Goal: Navigation & Orientation: Find specific page/section

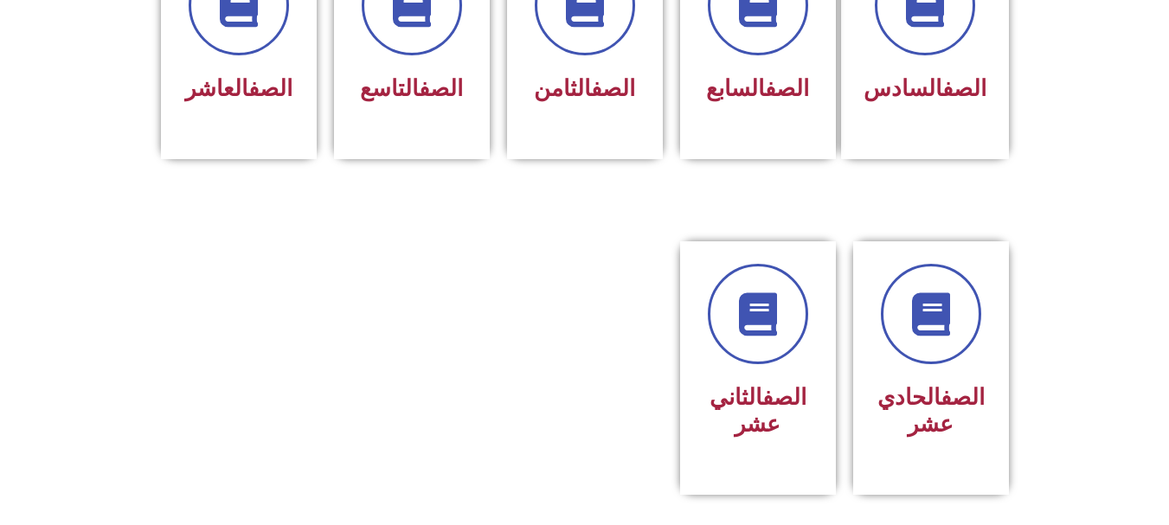
scroll to position [865, 0]
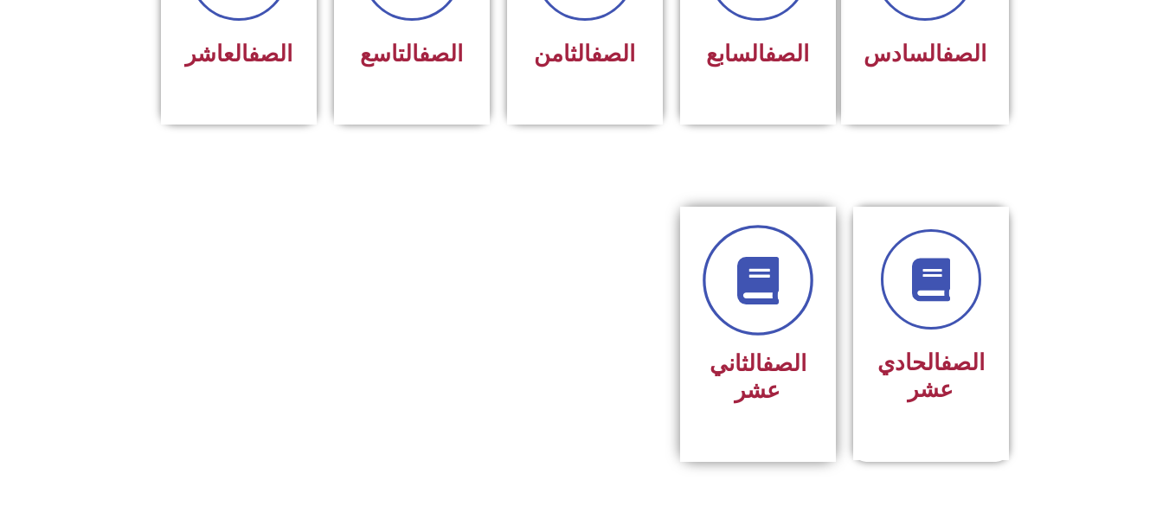
click at [758, 227] on link at bounding box center [758, 280] width 111 height 111
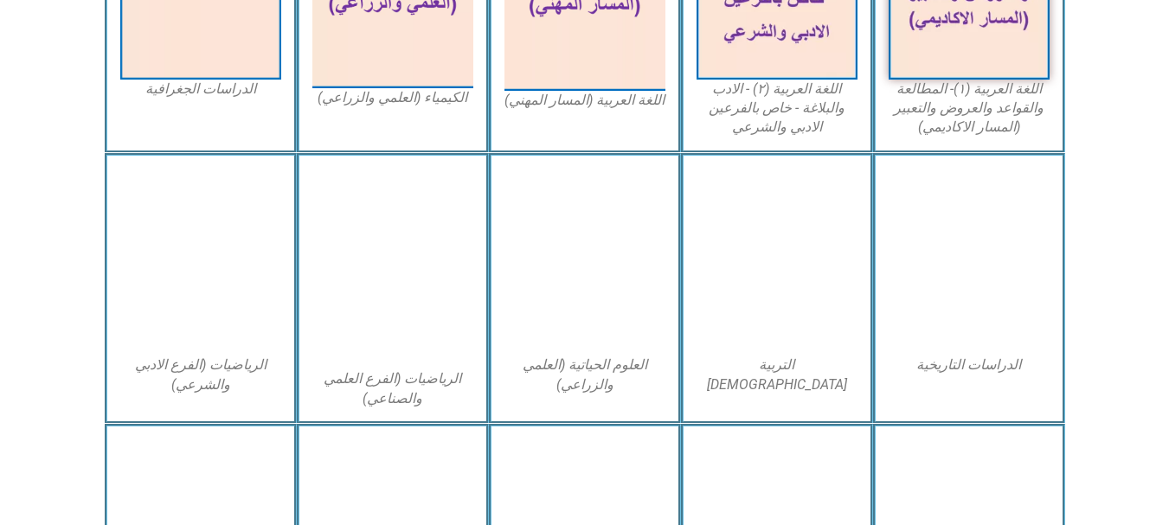
scroll to position [658, 0]
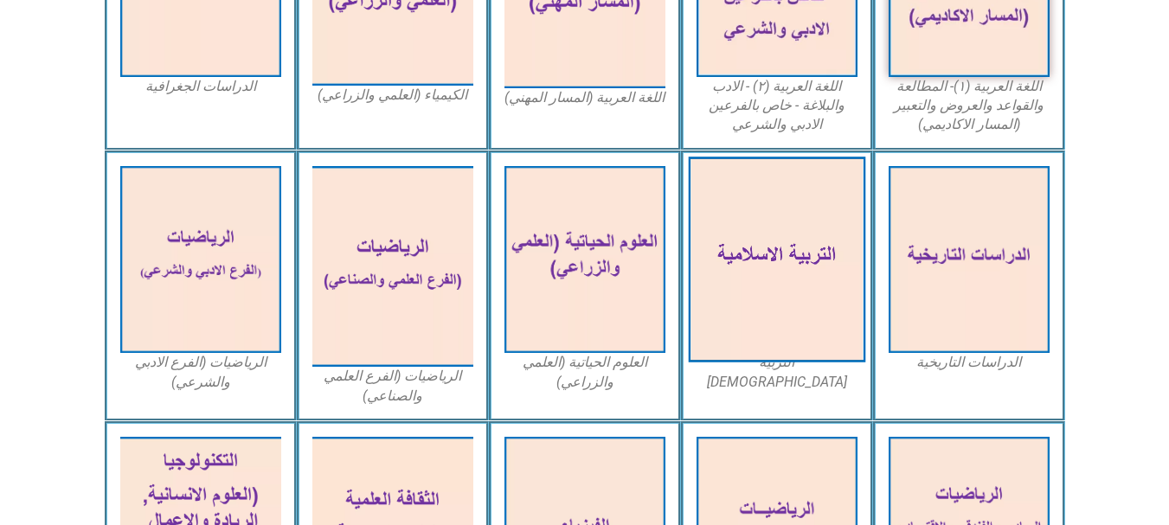
click at [813, 247] on img at bounding box center [776, 260] width 177 height 206
click at [806, 262] on img at bounding box center [776, 260] width 177 height 206
click at [794, 344] on img at bounding box center [776, 260] width 177 height 206
drag, startPoint x: 794, startPoint y: 344, endPoint x: 821, endPoint y: 249, distance: 98.1
click at [821, 249] on img at bounding box center [776, 260] width 177 height 206
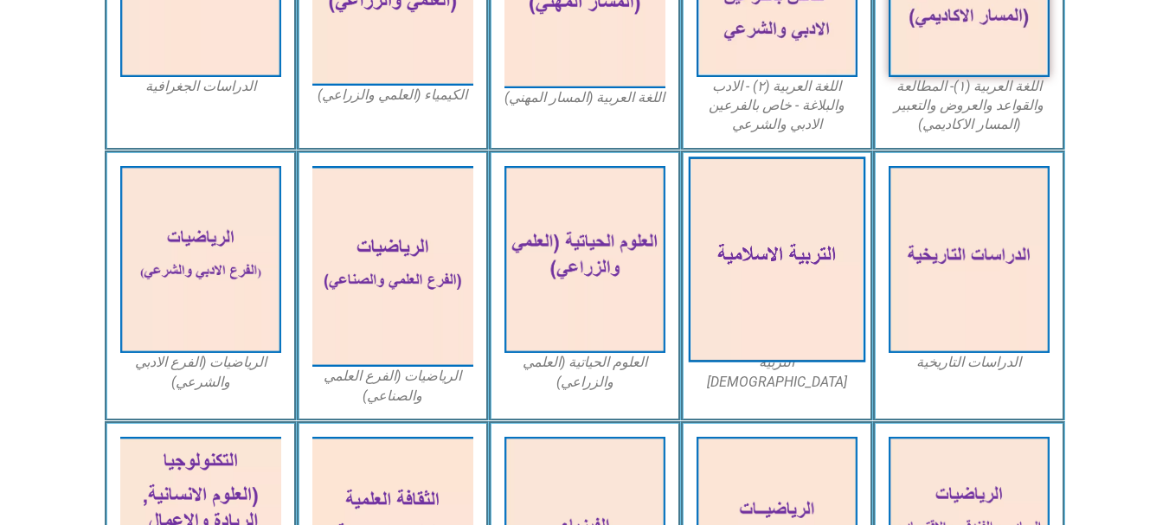
click at [821, 249] on img at bounding box center [776, 260] width 177 height 206
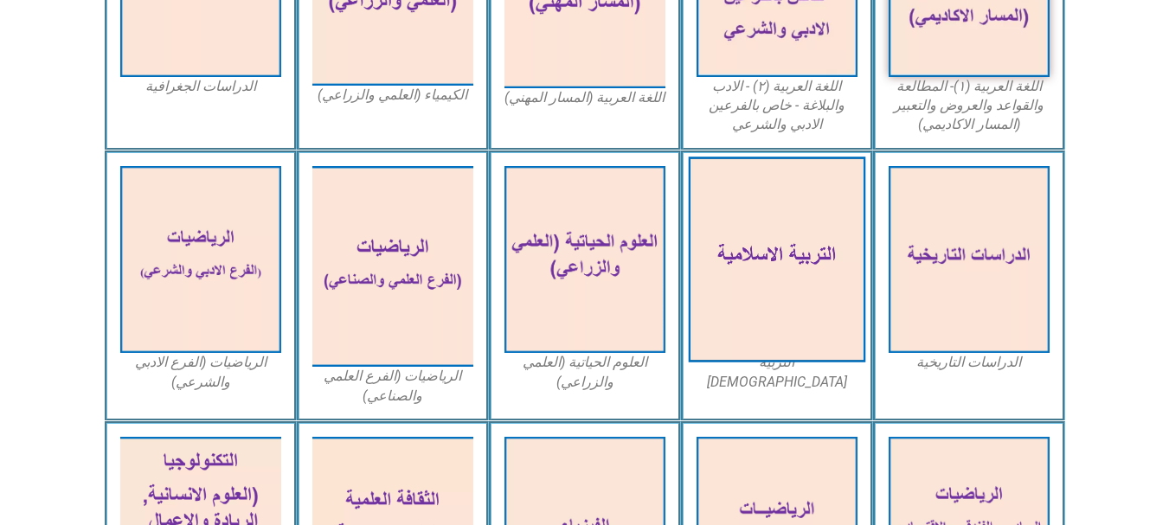
click at [802, 253] on img at bounding box center [776, 260] width 177 height 206
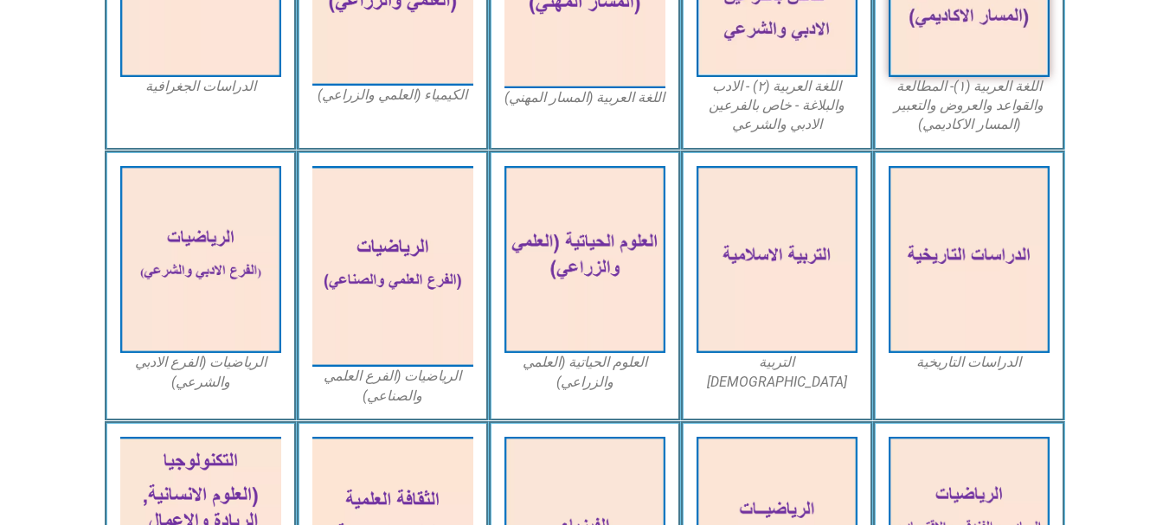
click at [831, 138] on div "اللغة العربية (٢) - الادب والبلاغة - خاص بالفرعين الادبي والشرعي" at bounding box center [777, 12] width 192 height 276
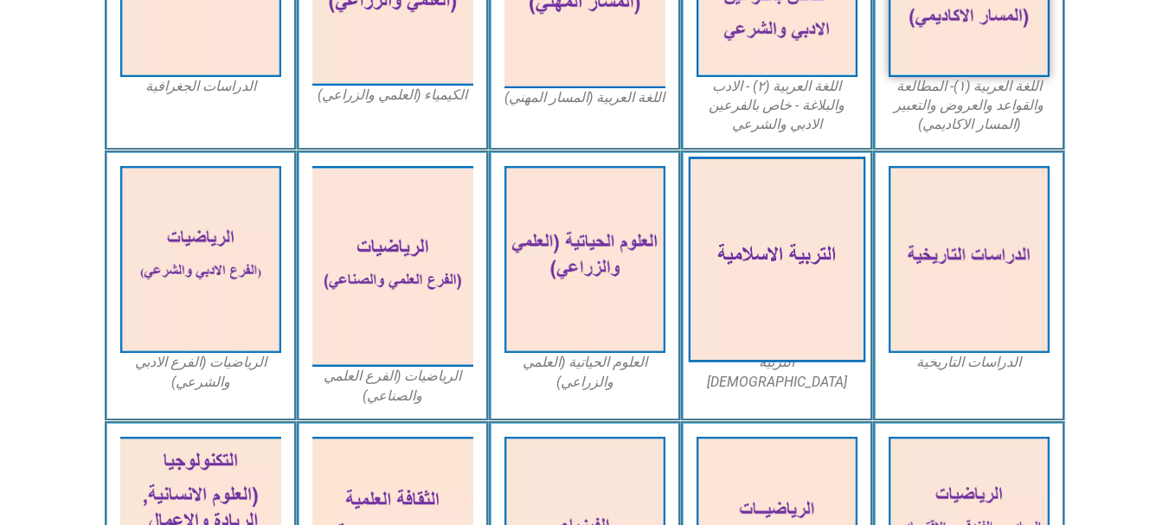
click at [806, 293] on img at bounding box center [776, 260] width 177 height 206
click at [774, 290] on img at bounding box center [776, 260] width 177 height 206
click at [762, 255] on img at bounding box center [776, 260] width 177 height 206
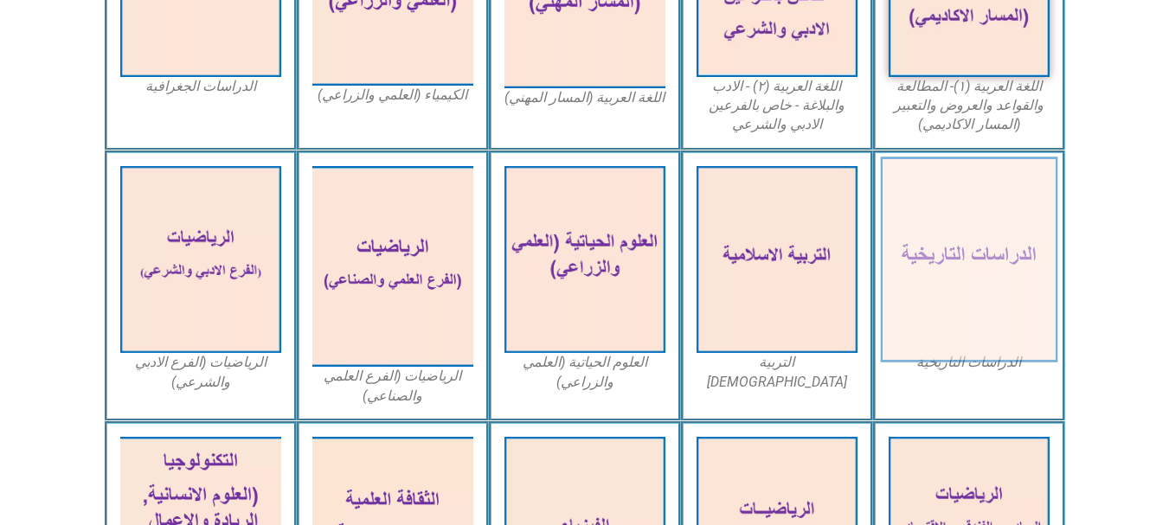
click at [985, 263] on img at bounding box center [968, 260] width 177 height 206
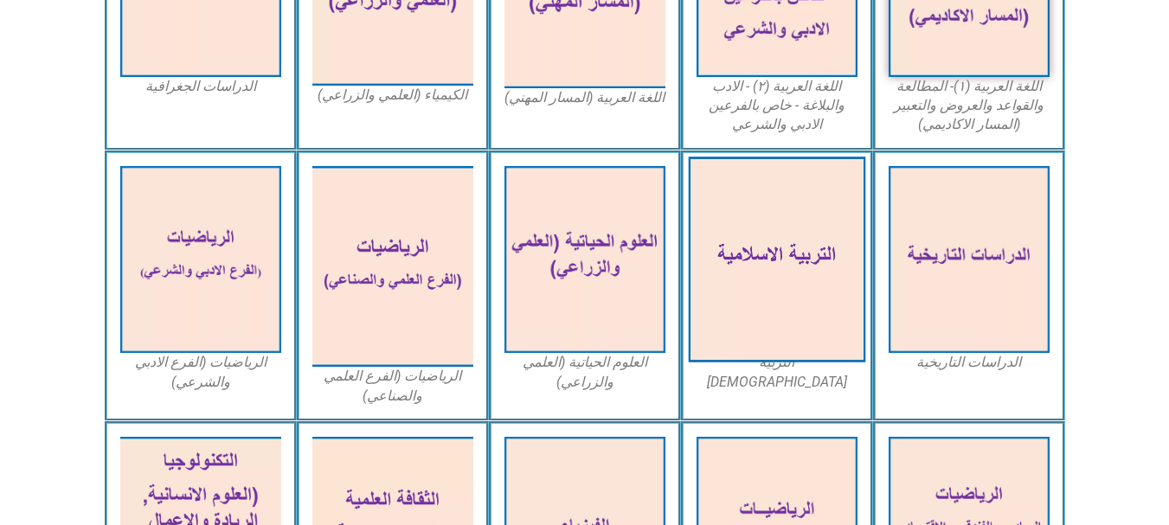
click at [829, 305] on img at bounding box center [776, 260] width 177 height 206
click at [783, 359] on img at bounding box center [776, 260] width 177 height 206
click at [802, 173] on img at bounding box center [776, 260] width 177 height 206
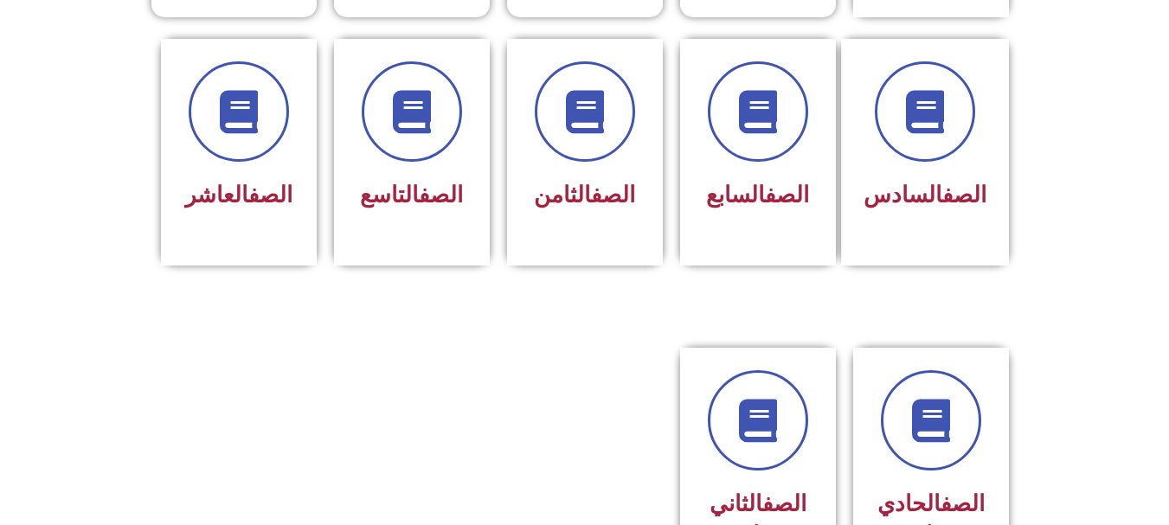
scroll to position [727, 0]
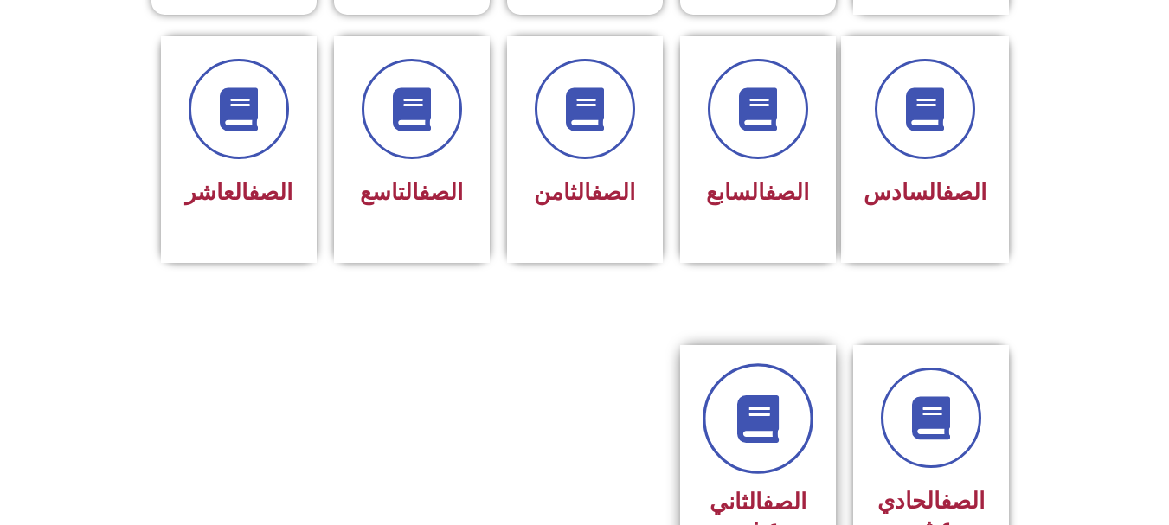
drag, startPoint x: 819, startPoint y: 397, endPoint x: 783, endPoint y: 400, distance: 36.4
click at [787, 399] on div "الصف الثاني عشر" at bounding box center [758, 472] width 156 height 255
click at [783, 400] on link at bounding box center [758, 418] width 111 height 111
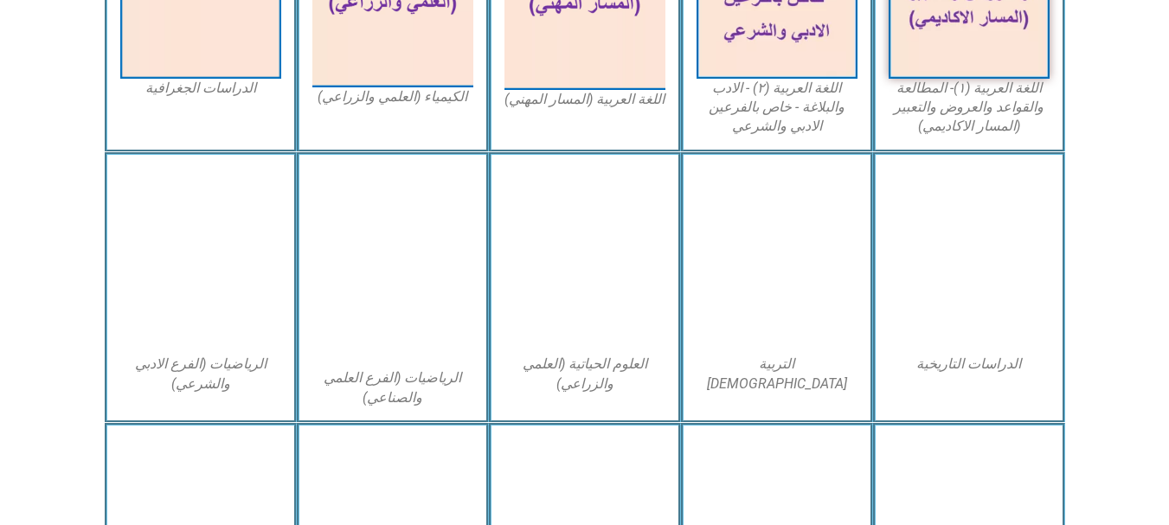
scroll to position [658, 0]
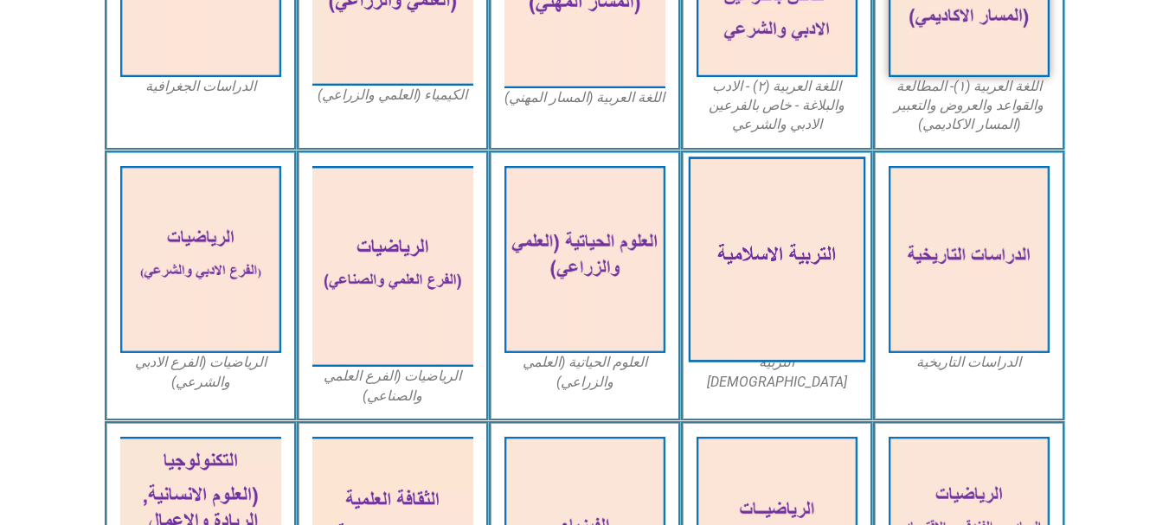
click at [800, 289] on img at bounding box center [776, 260] width 177 height 206
drag, startPoint x: 800, startPoint y: 289, endPoint x: 791, endPoint y: 258, distance: 32.6
click at [791, 258] on img at bounding box center [776, 260] width 177 height 206
